Goal: Task Accomplishment & Management: Use online tool/utility

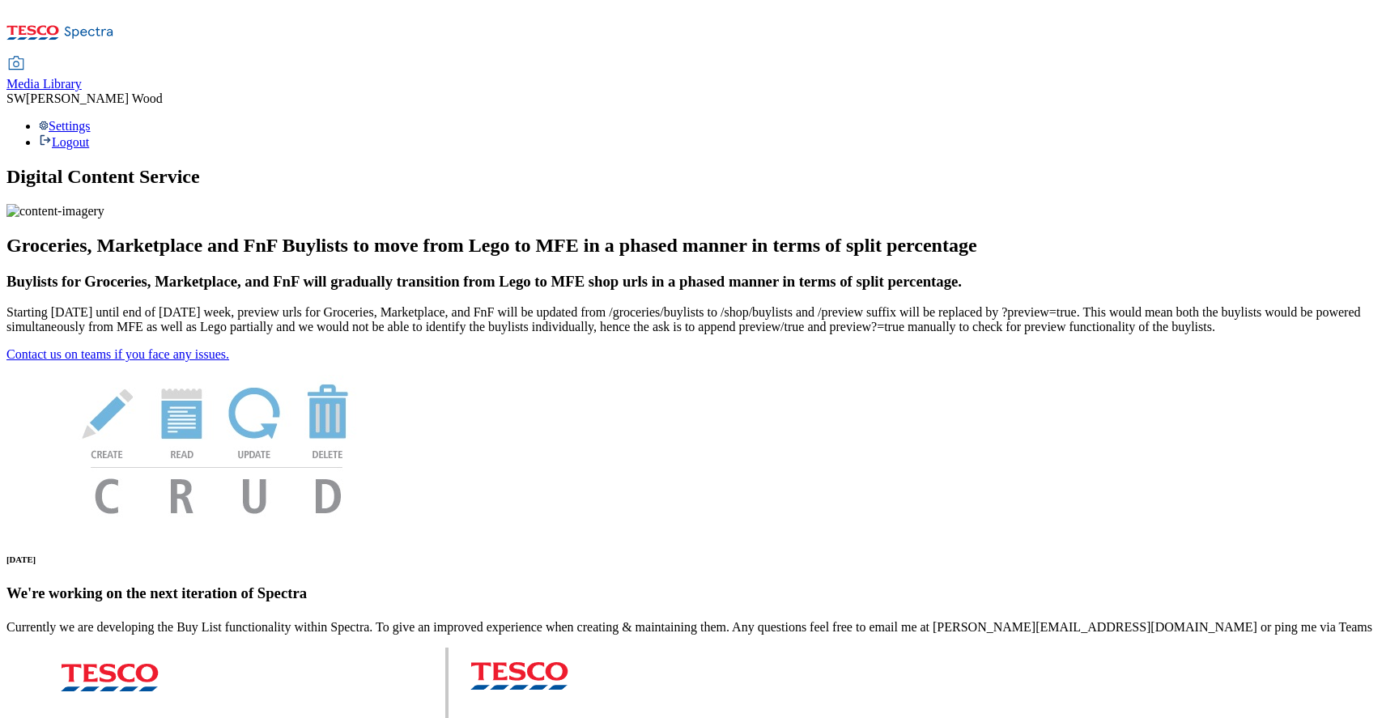
click at [82, 77] on span "Media Library" at bounding box center [43, 84] width 75 height 14
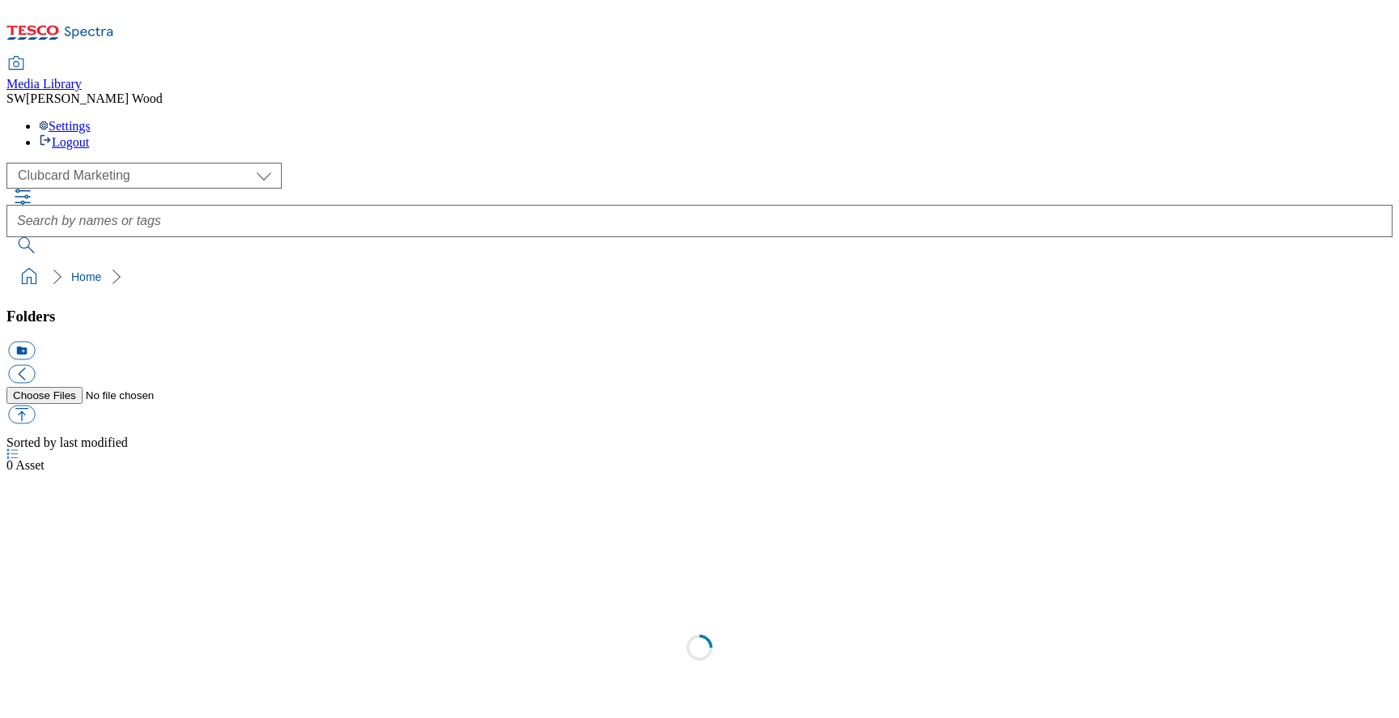
scroll to position [2, 0]
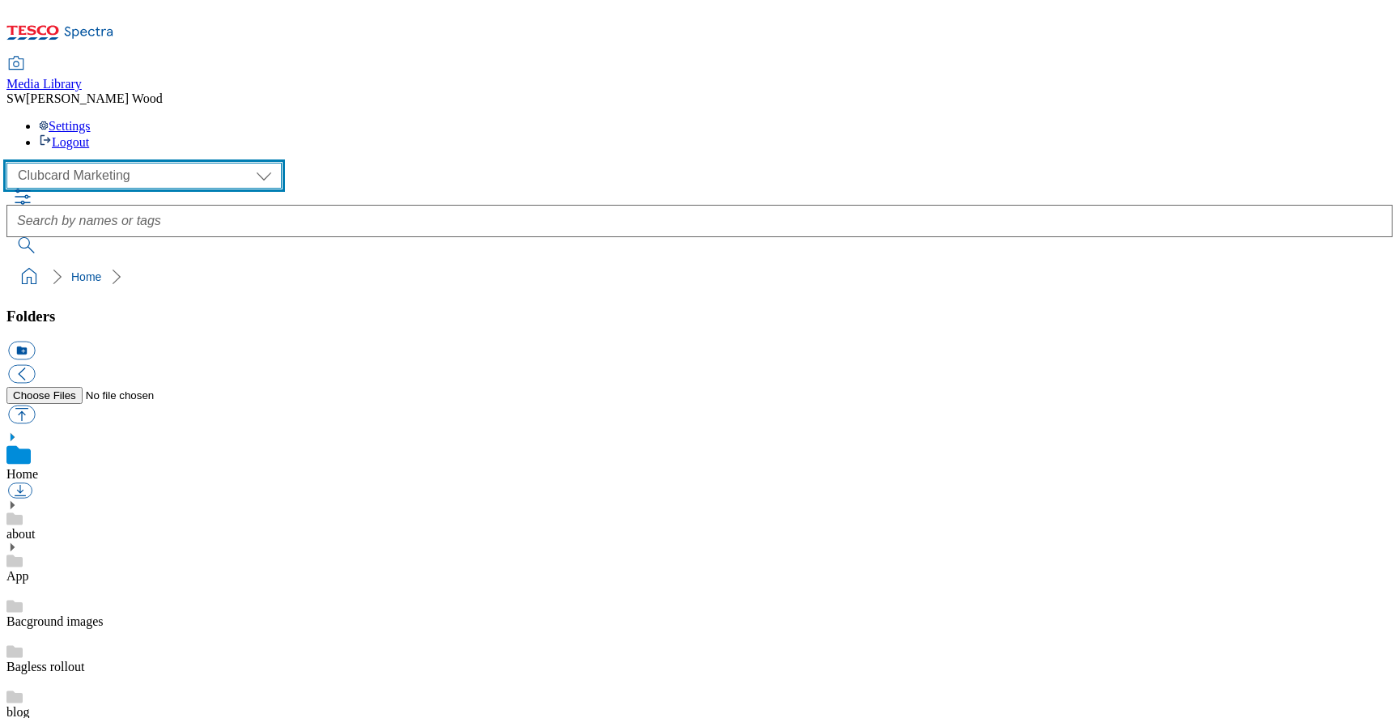
select select "flare-ghs-mktg"
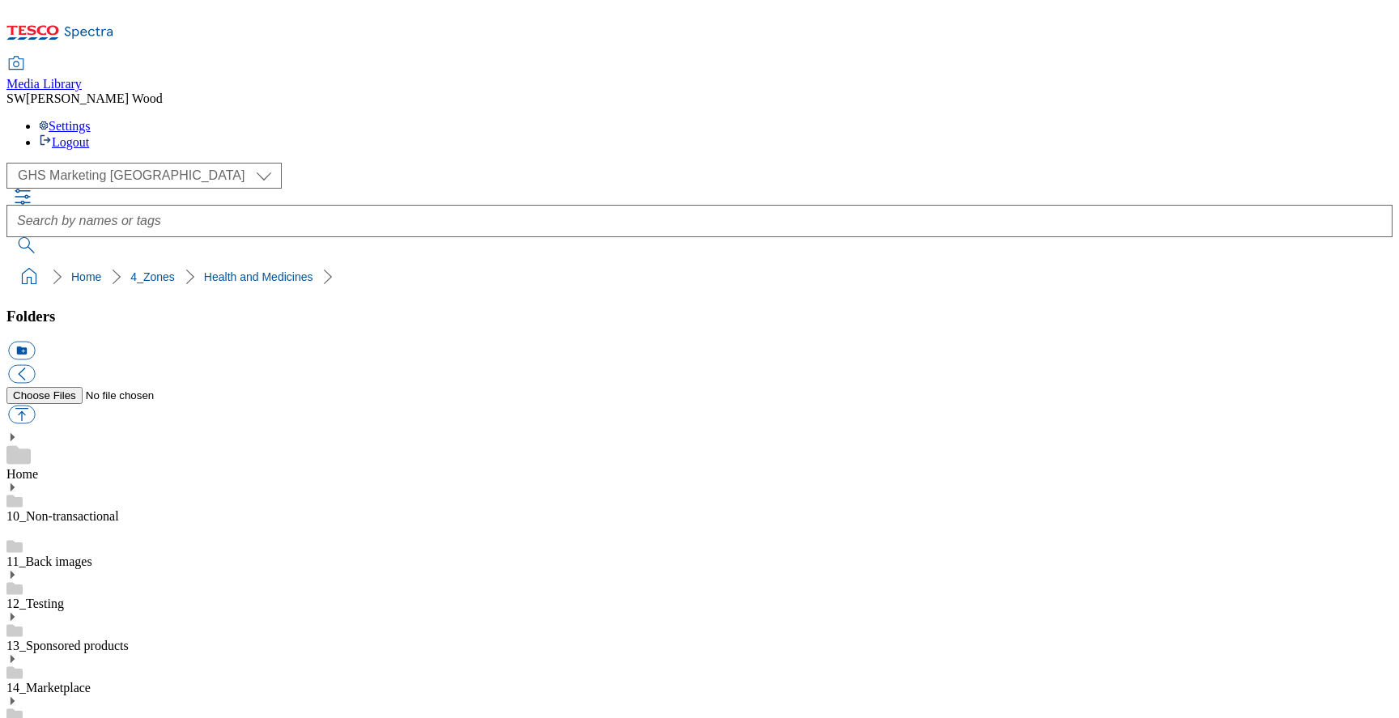
scroll to position [1757, 0]
click at [35, 342] on button "icon_new_folder" at bounding box center [21, 351] width 27 height 19
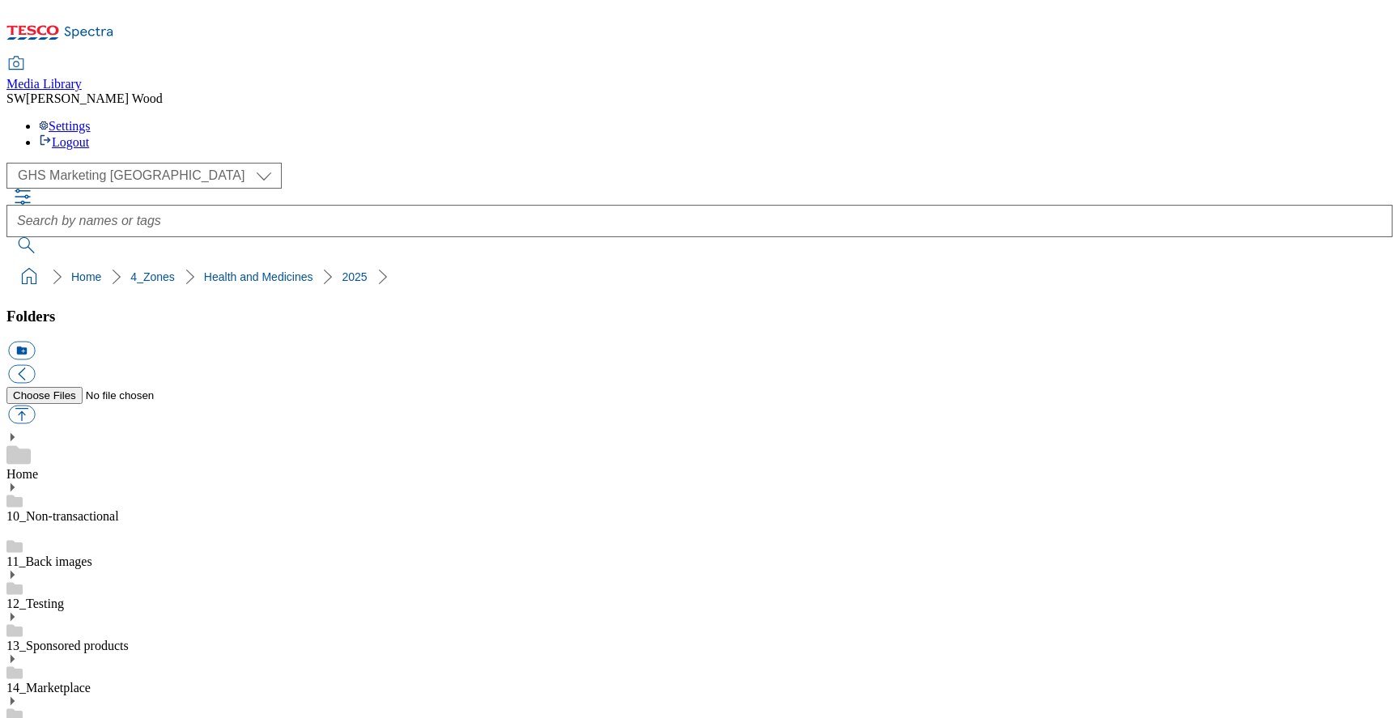
paste input "2533-WF-521700-Health_medicine"
type input "2533-WF-521700-Health_medicine"
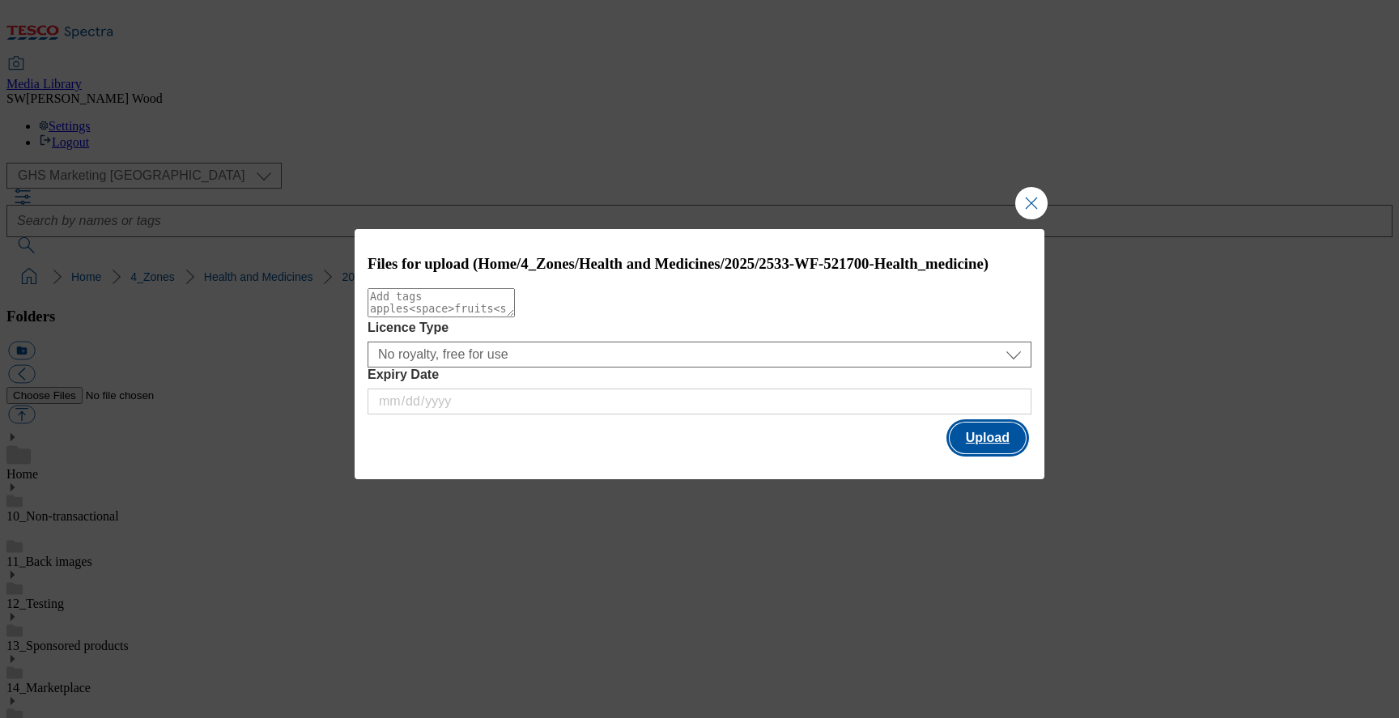
click at [987, 450] on button "Upload" at bounding box center [987, 437] width 76 height 31
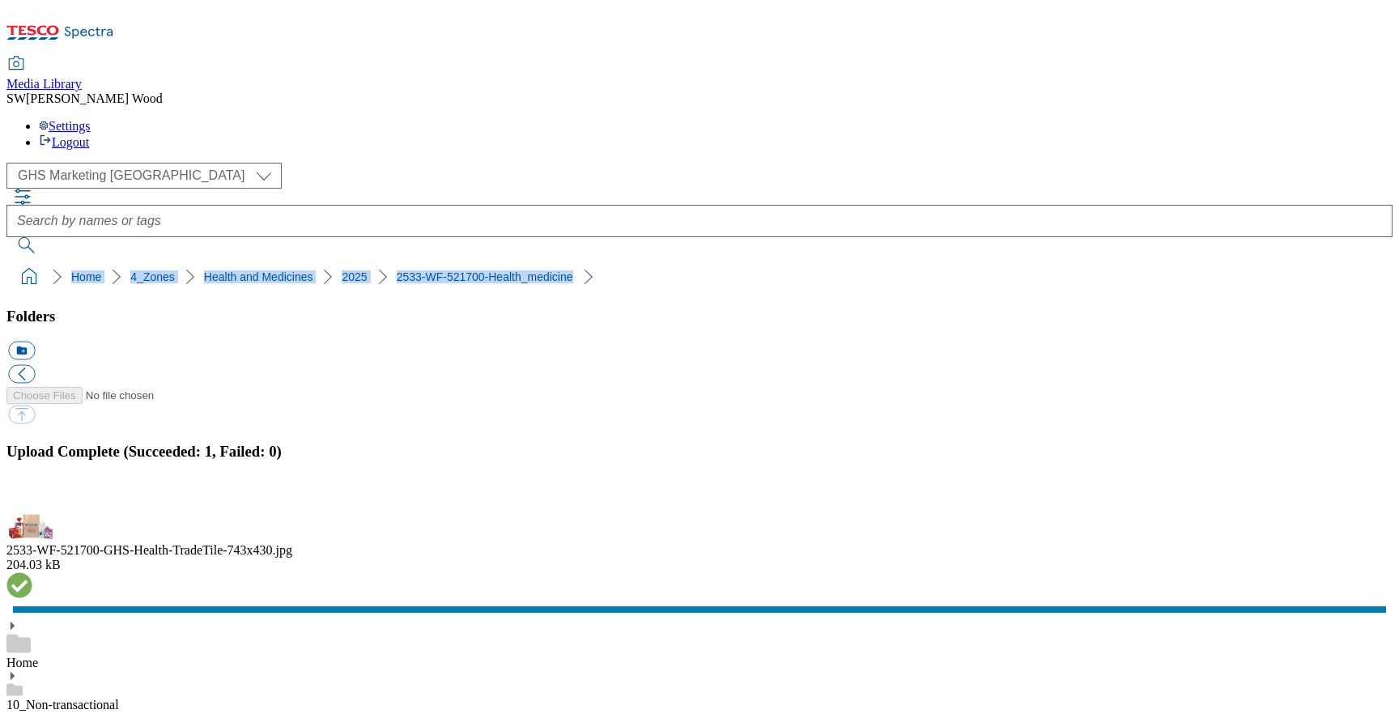
drag, startPoint x: 417, startPoint y: 151, endPoint x: -8, endPoint y: 156, distance: 425.0
copy ol "Home 4_Zones Health and Medicines 2025 2533-WF-521700-Health_medicine"
